Goal: Task Accomplishment & Management: Complete application form

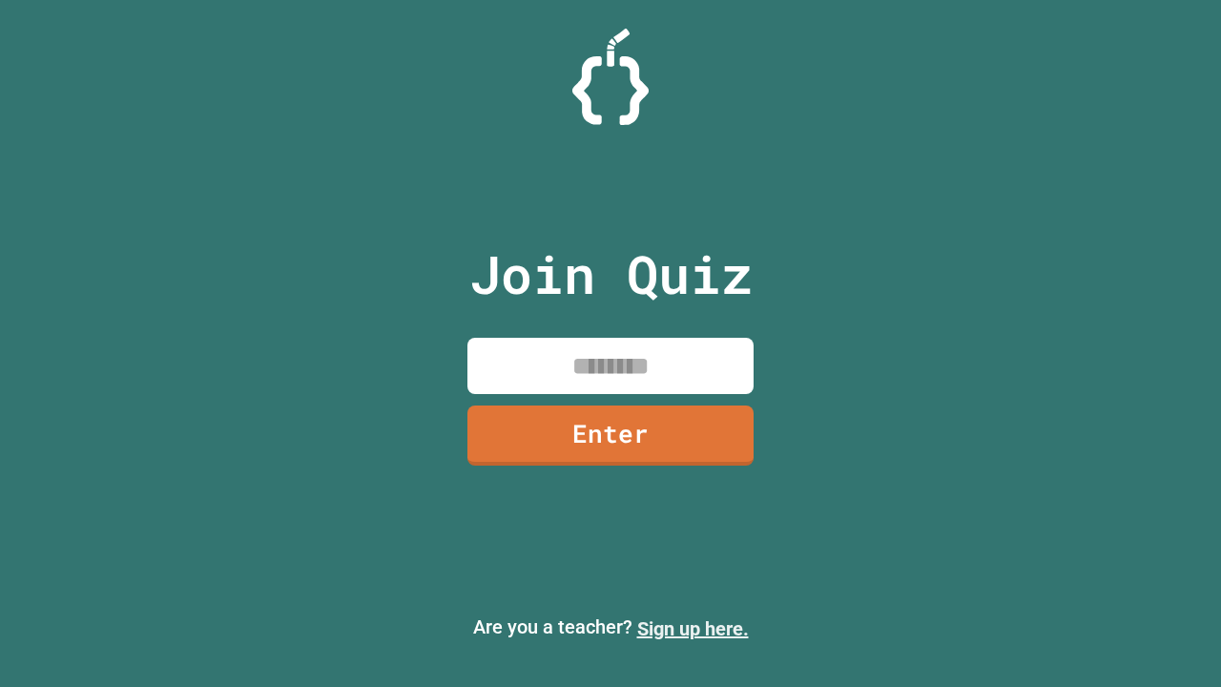
click at [693, 629] on link "Sign up here." at bounding box center [693, 628] width 112 height 23
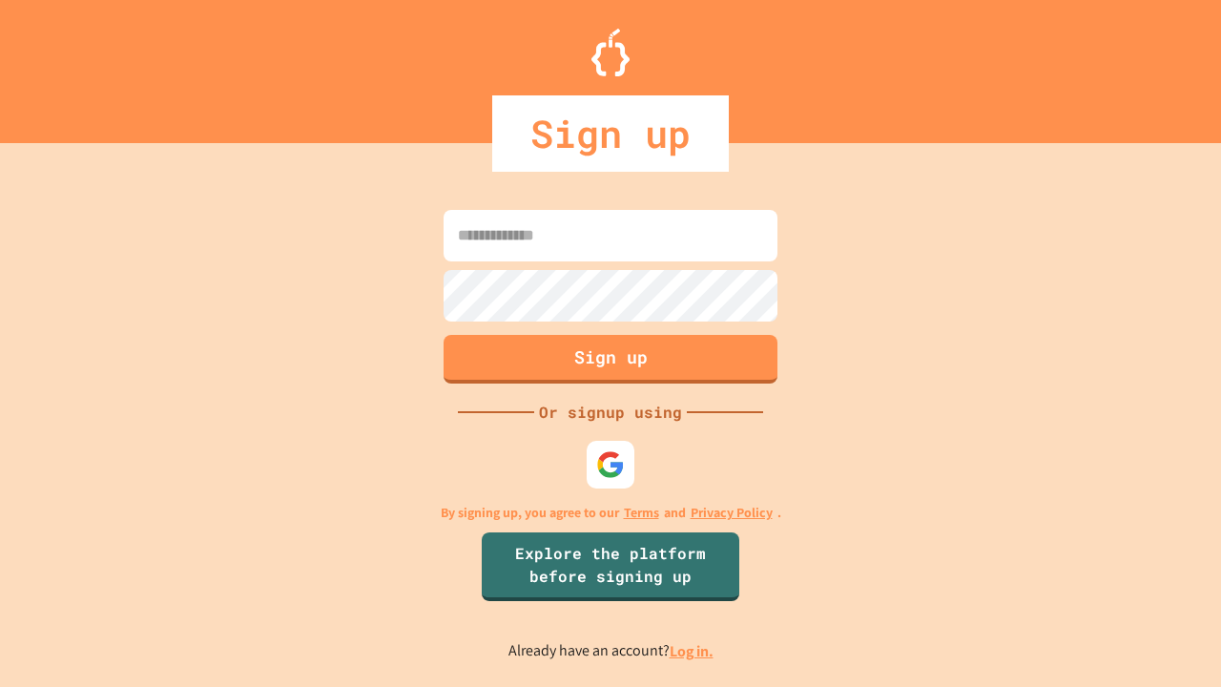
click at [693, 651] on link "Log in." at bounding box center [692, 651] width 44 height 20
